Goal: Information Seeking & Learning: Learn about a topic

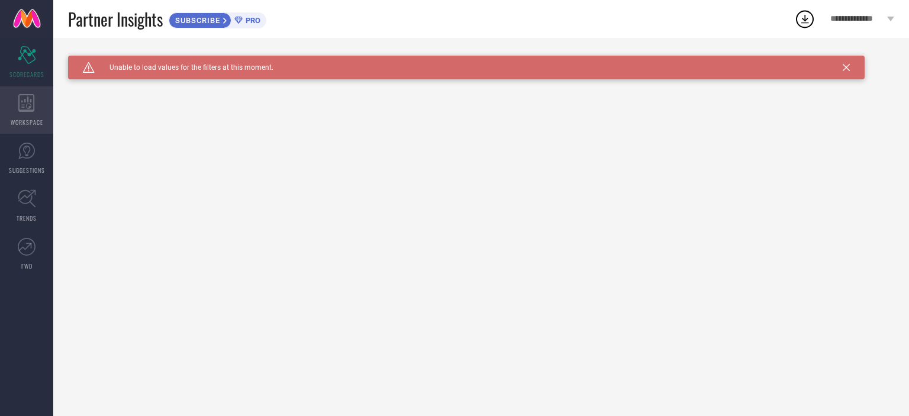
click at [14, 92] on div "WORKSPACE" at bounding box center [26, 109] width 53 height 47
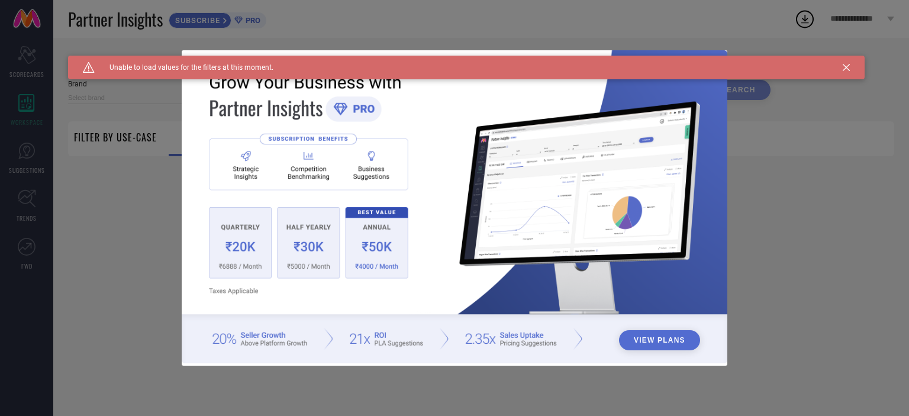
type input "1 STOP FASHION"
type input "All"
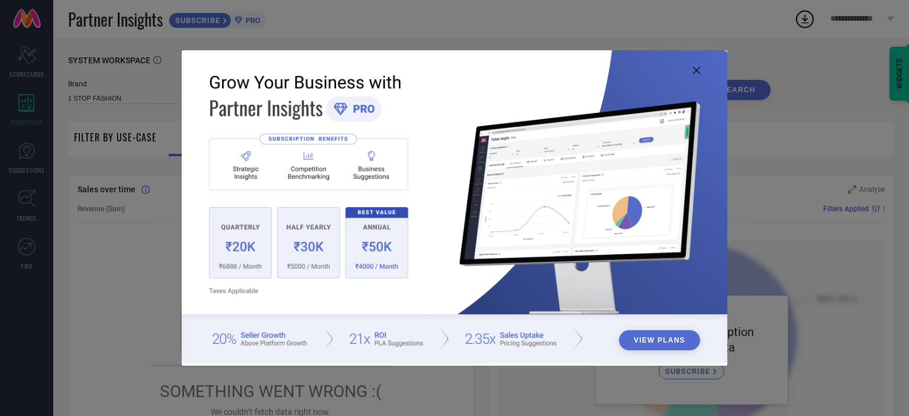
click at [698, 67] on icon at bounding box center [696, 70] width 7 height 7
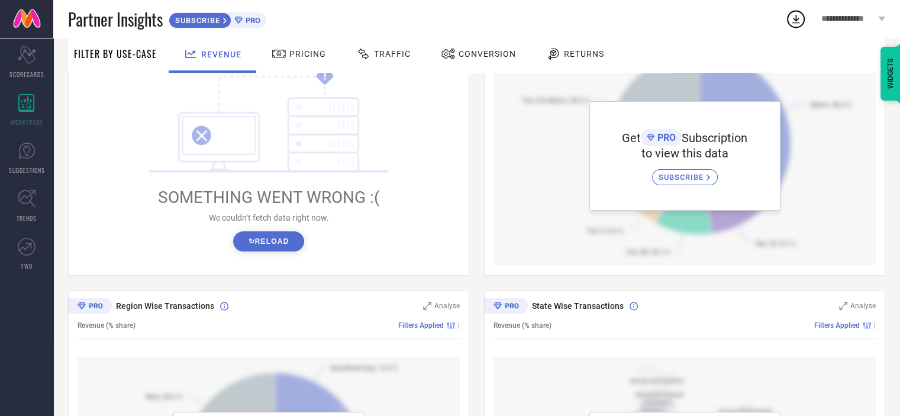
scroll to position [382, 0]
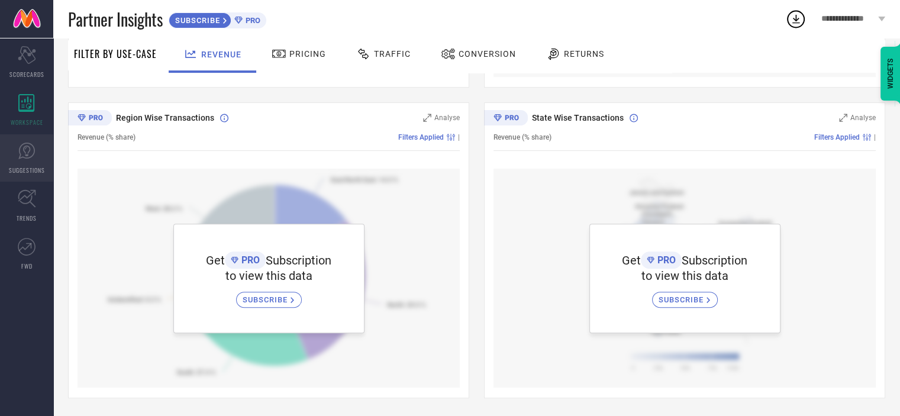
click at [26, 147] on icon at bounding box center [26, 151] width 7 height 11
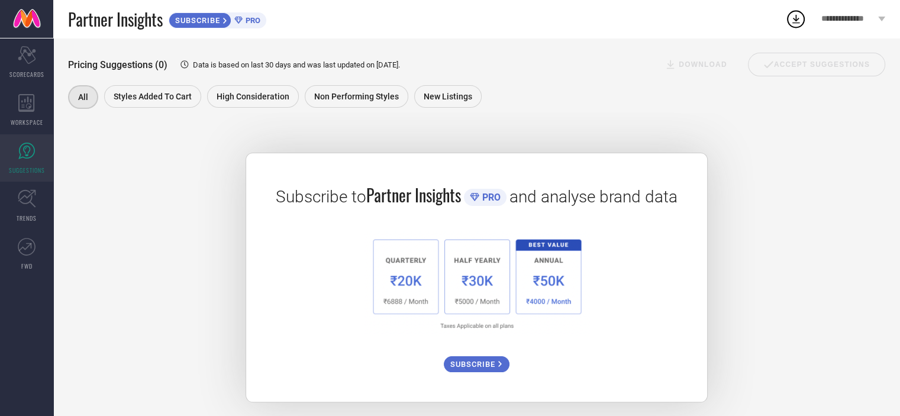
scroll to position [167, 0]
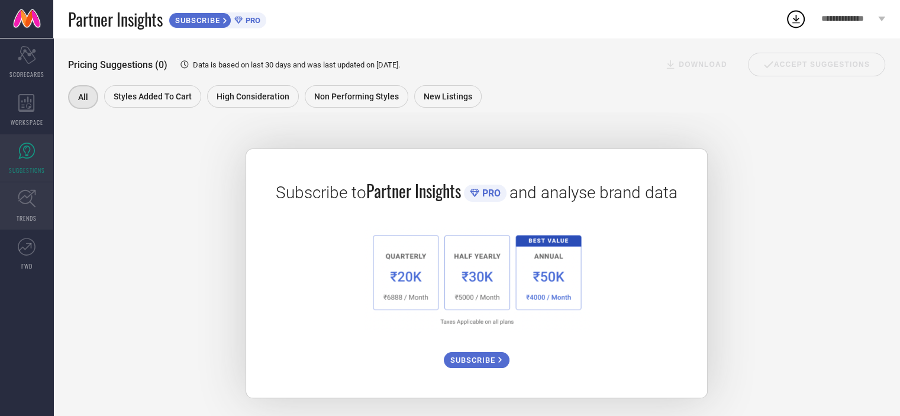
click at [12, 193] on link "TRENDS" at bounding box center [26, 205] width 53 height 47
